Goal: Transaction & Acquisition: Purchase product/service

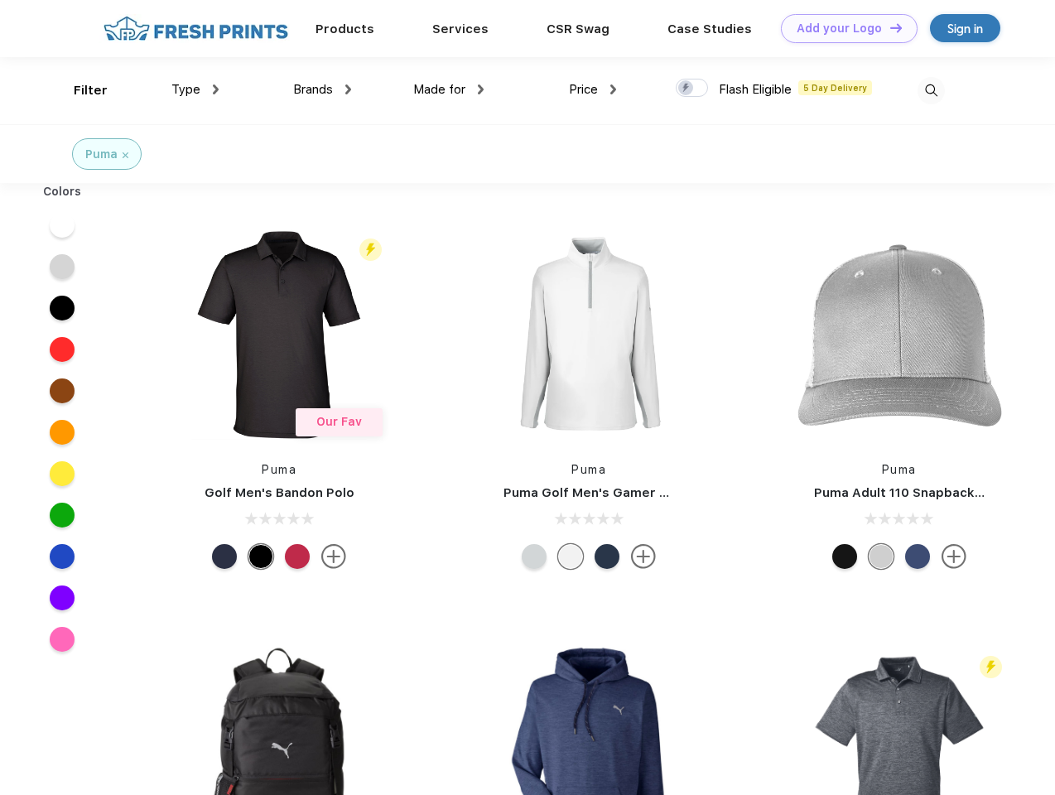
click at [843, 28] on link "Add your Logo Design Tool" at bounding box center [849, 28] width 137 height 29
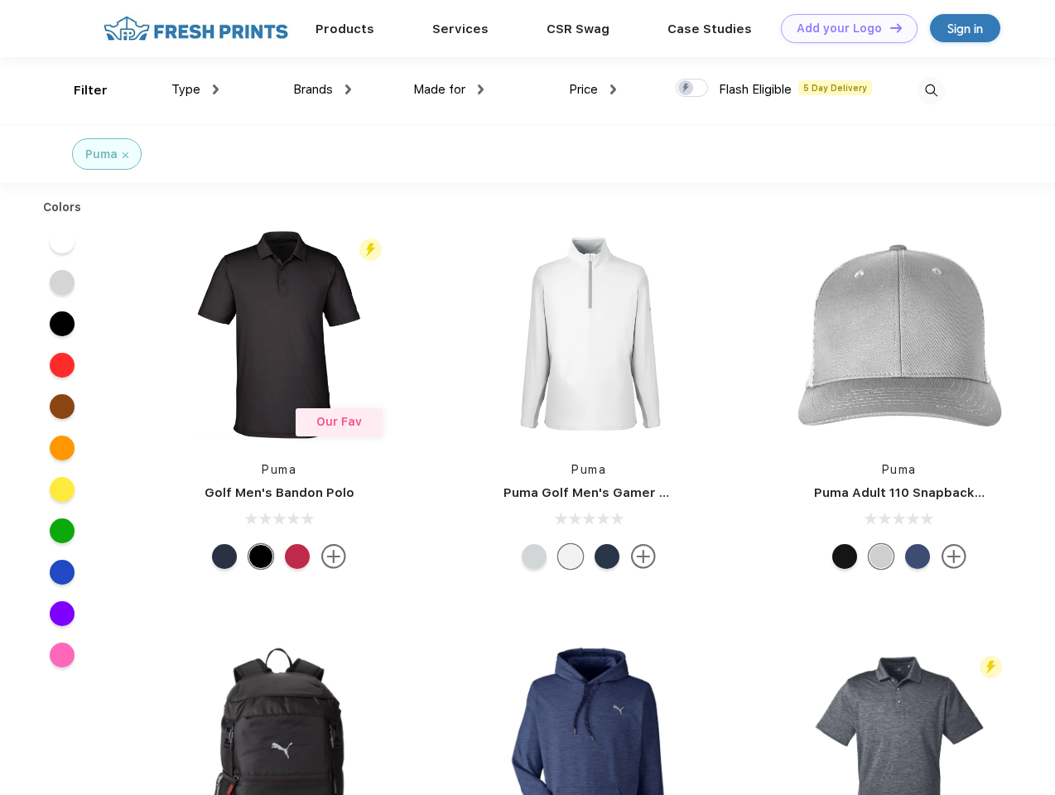
click at [0, 0] on div "Design Tool" at bounding box center [0, 0] width 0 height 0
click at [889, 27] on link "Add your Logo Design Tool" at bounding box center [849, 28] width 137 height 29
click at [79, 90] on div "Filter" at bounding box center [91, 90] width 34 height 19
click at [195, 89] on span "Type" at bounding box center [185, 89] width 29 height 15
click at [322, 89] on span "Brands" at bounding box center [313, 89] width 40 height 15
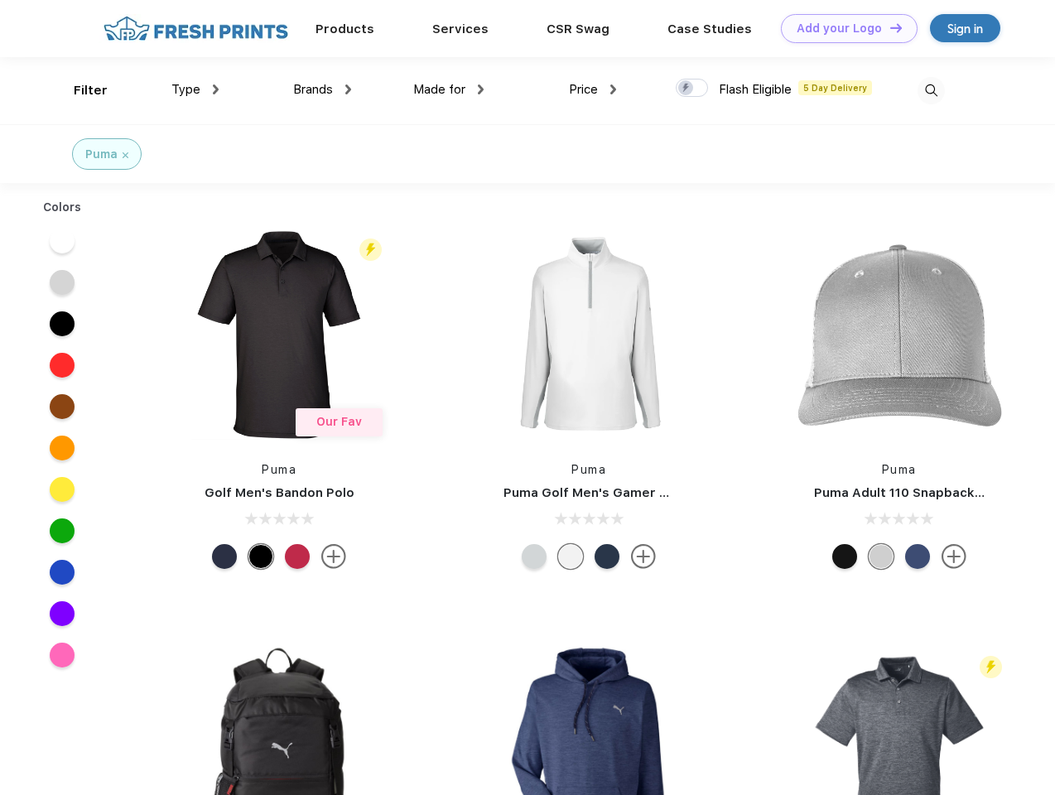
click at [449, 89] on span "Made for" at bounding box center [439, 89] width 52 height 15
click at [593, 89] on span "Price" at bounding box center [583, 89] width 29 height 15
click at [692, 89] on div at bounding box center [692, 88] width 32 height 18
click at [686, 89] on input "checkbox" at bounding box center [681, 83] width 11 height 11
click at [931, 90] on img at bounding box center [931, 90] width 27 height 27
